Goal: Find specific page/section: Find specific page/section

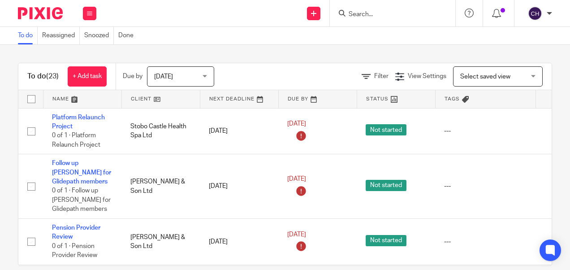
click at [364, 17] on input "Search" at bounding box center [388, 15] width 81 height 8
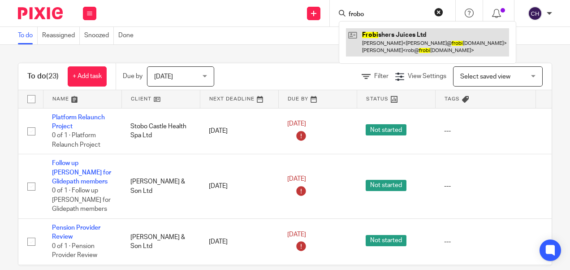
type input "frobo"
click at [382, 42] on link at bounding box center [427, 42] width 163 height 28
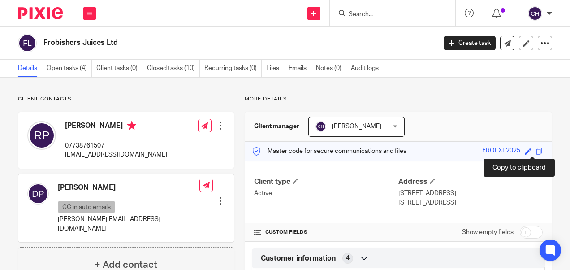
click at [536, 150] on span at bounding box center [539, 151] width 7 height 7
